Goal: Task Accomplishment & Management: Manage account settings

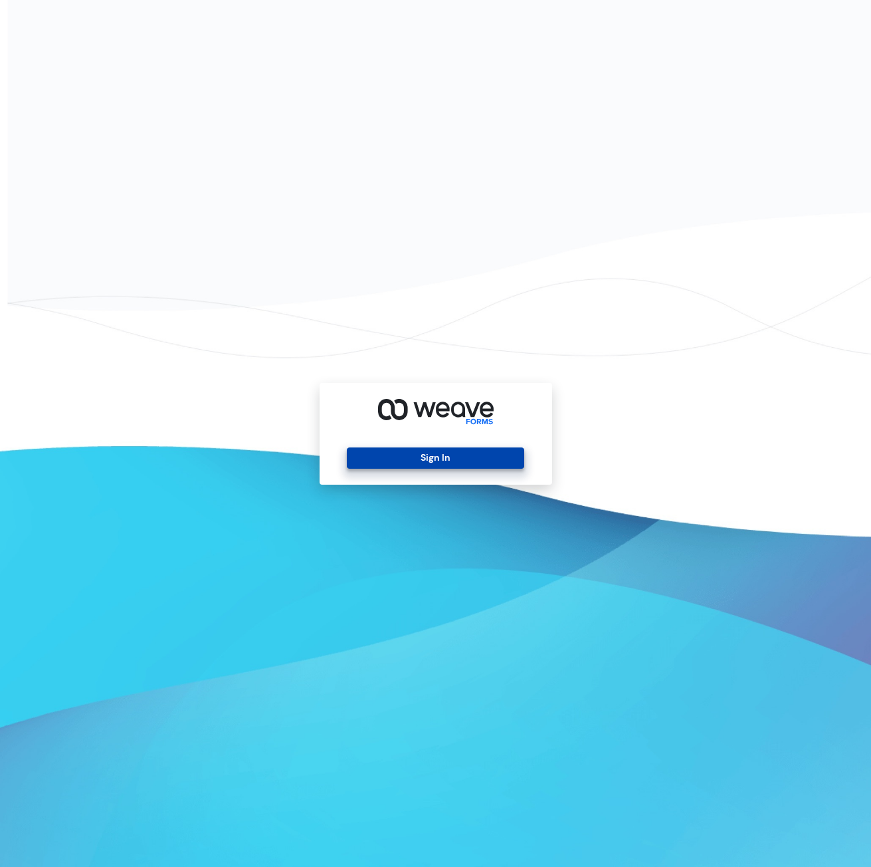
click at [475, 456] on button "Sign In" at bounding box center [435, 457] width 177 height 21
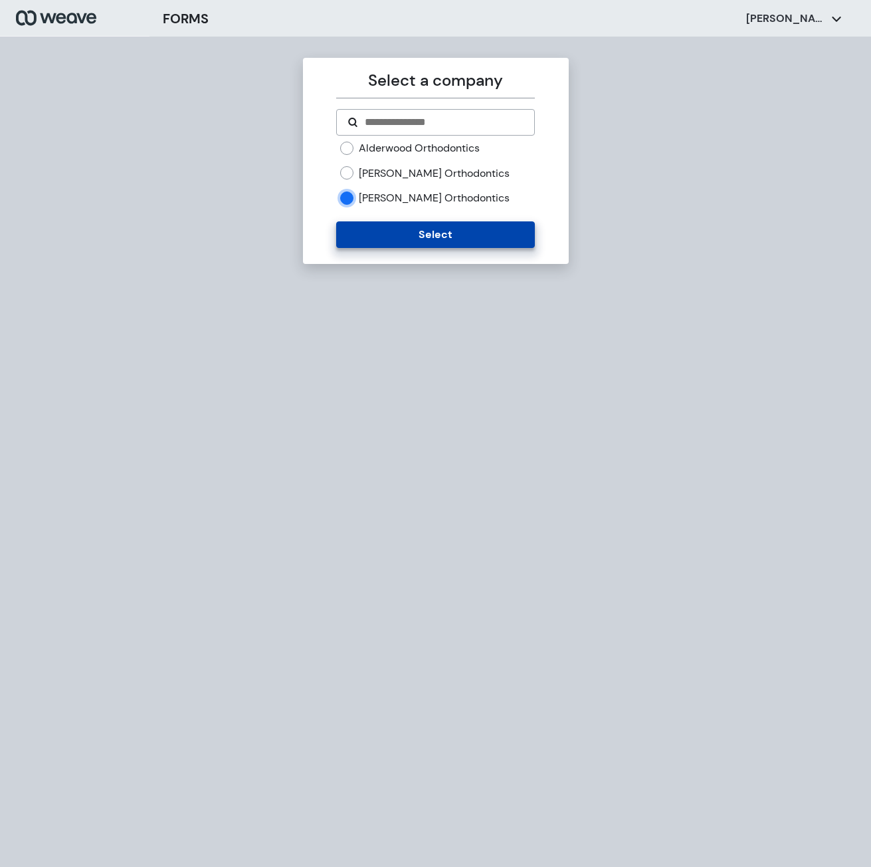
click at [374, 225] on button "Select" at bounding box center [435, 234] width 199 height 27
